Goal: Check status: Verify the current state of an ongoing process or item

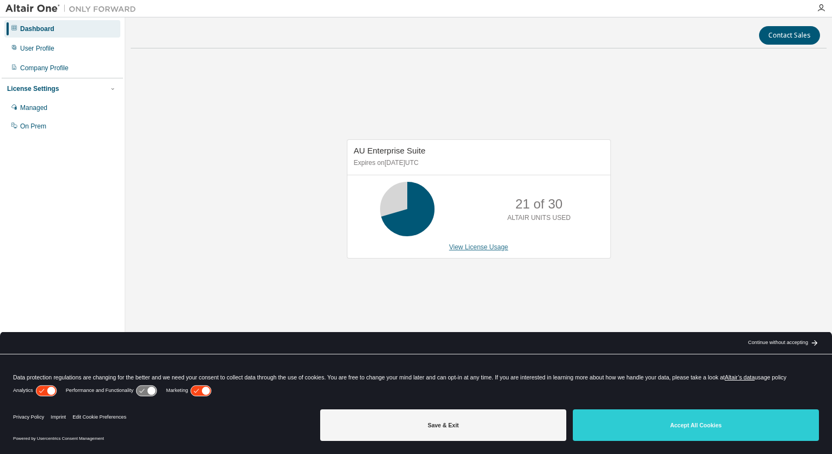
click at [485, 247] on link "View License Usage" at bounding box center [478, 247] width 59 height 8
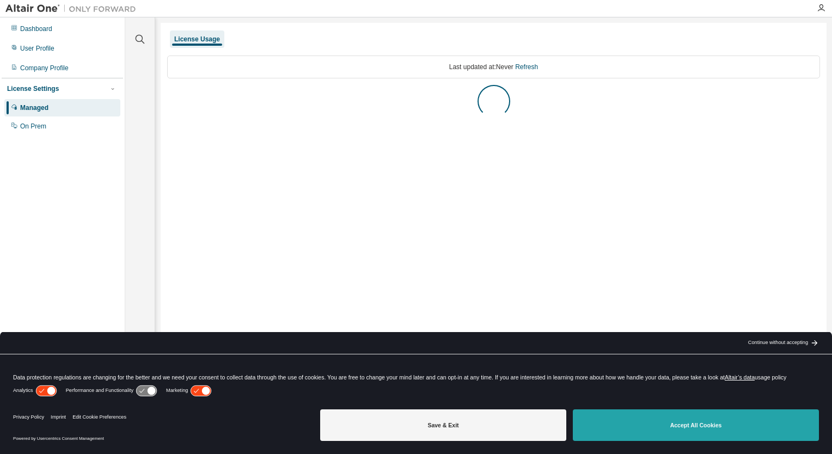
click at [691, 426] on button "Accept All Cookies" at bounding box center [696, 425] width 246 height 32
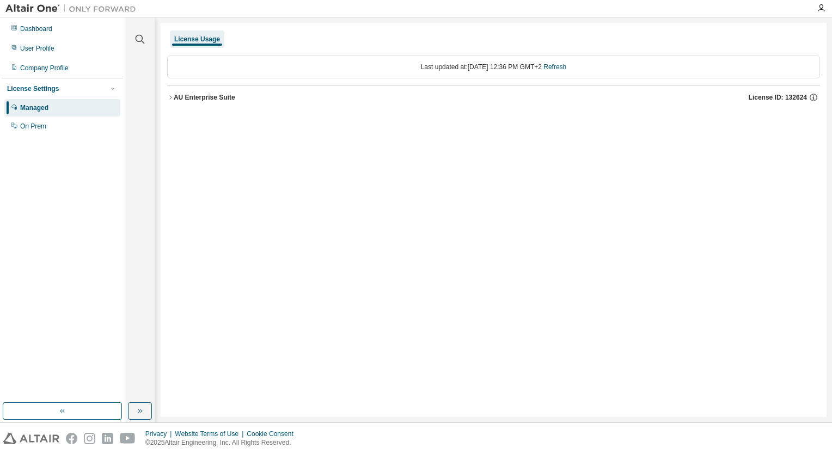
click at [169, 99] on icon "button" at bounding box center [170, 97] width 7 height 7
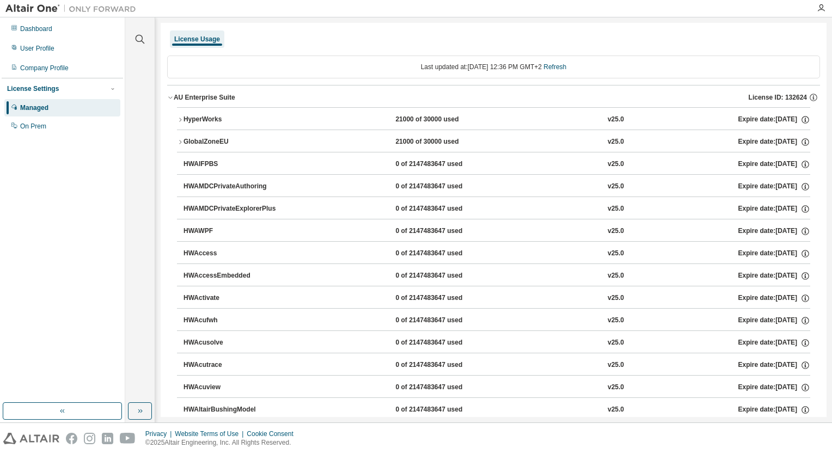
click at [181, 140] on icon "button" at bounding box center [180, 142] width 7 height 7
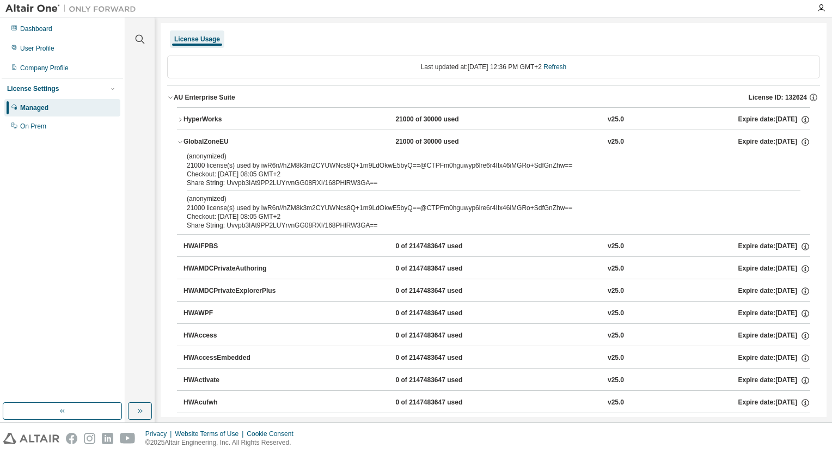
click at [177, 115] on button "HyperWorks 21000 of 30000 used v25.0 Expire date: [DATE]" at bounding box center [493, 120] width 633 height 24
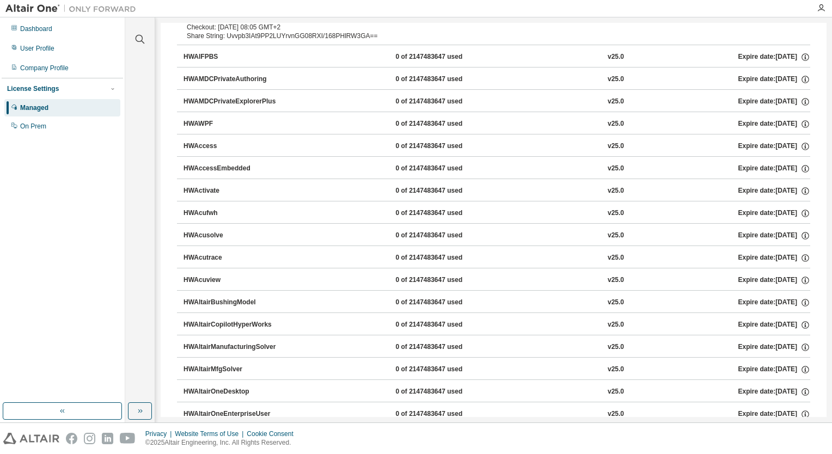
scroll to position [599, 0]
